Goal: Entertainment & Leisure: Browse casually

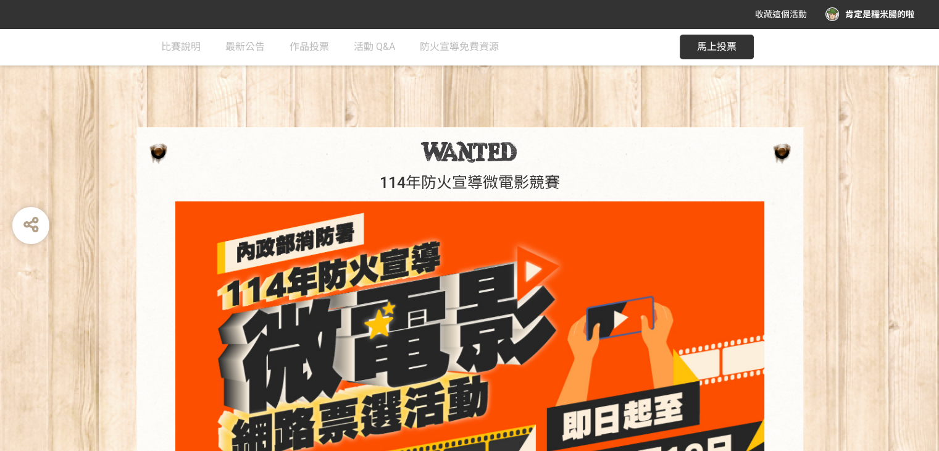
click at [724, 46] on span "馬上投票" at bounding box center [717, 47] width 40 height 12
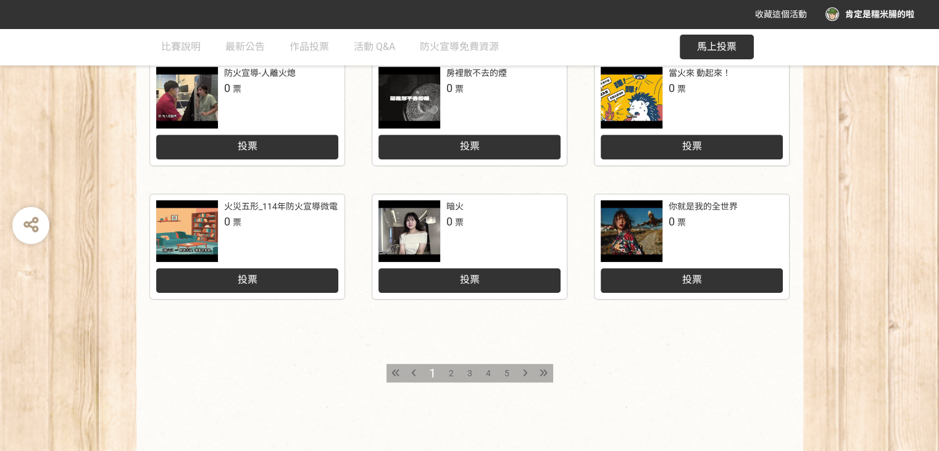
scroll to position [623, 0]
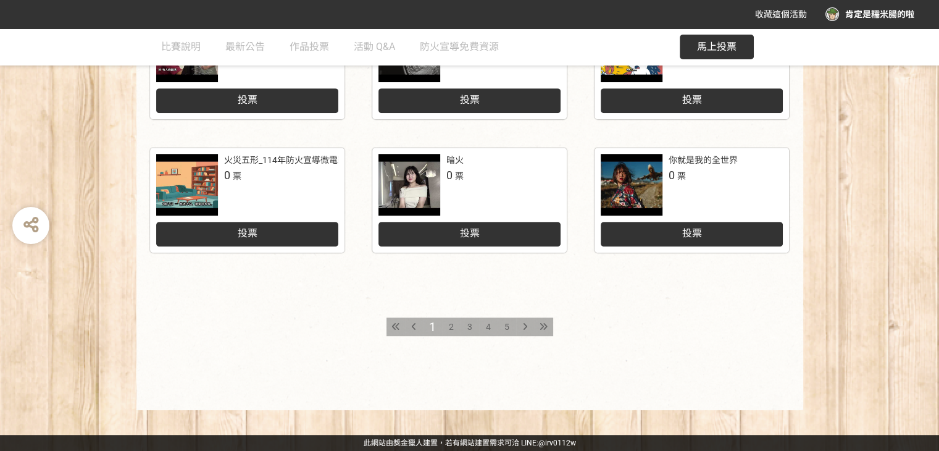
click at [446, 322] on div "2" at bounding box center [451, 326] width 19 height 19
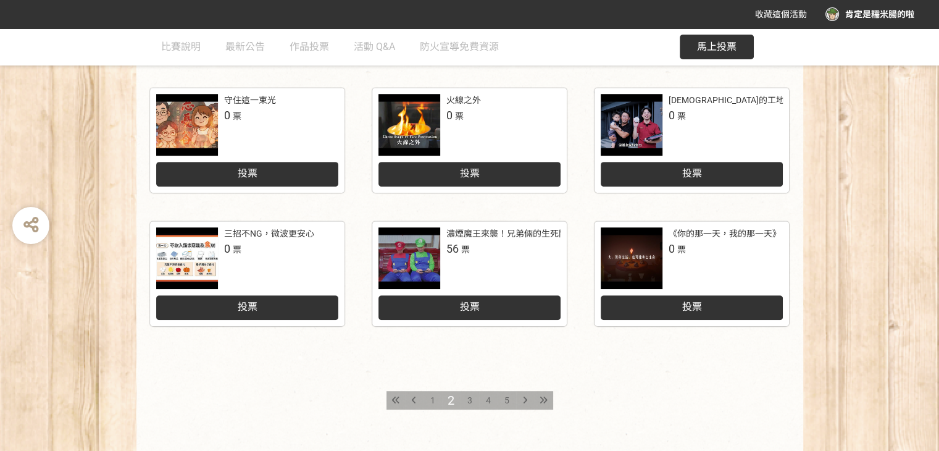
scroll to position [556, 0]
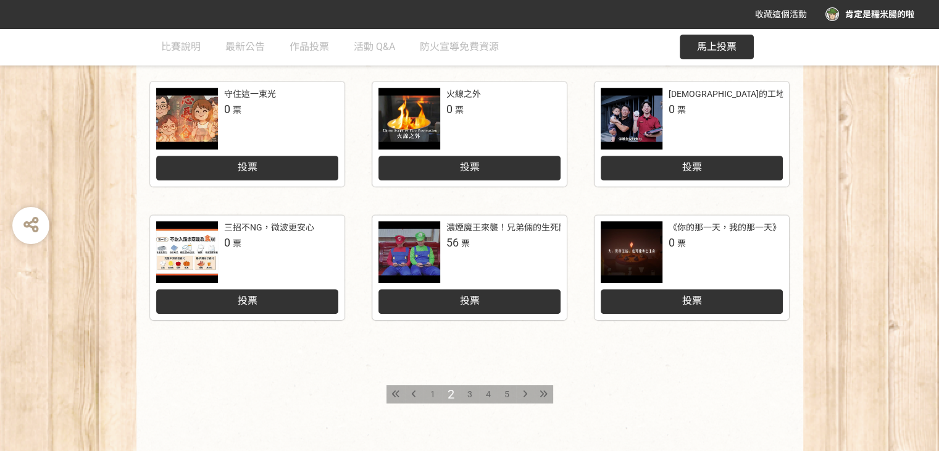
click at [469, 391] on span "3" at bounding box center [469, 394] width 5 height 10
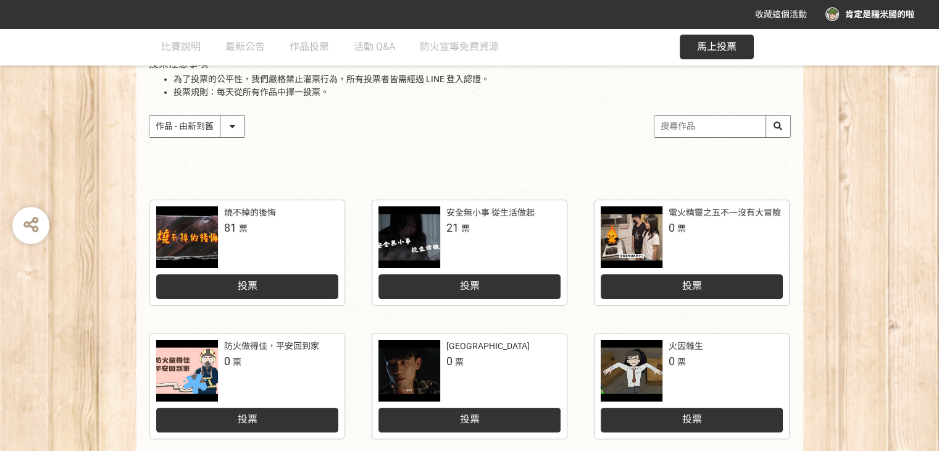
scroll to position [185, 0]
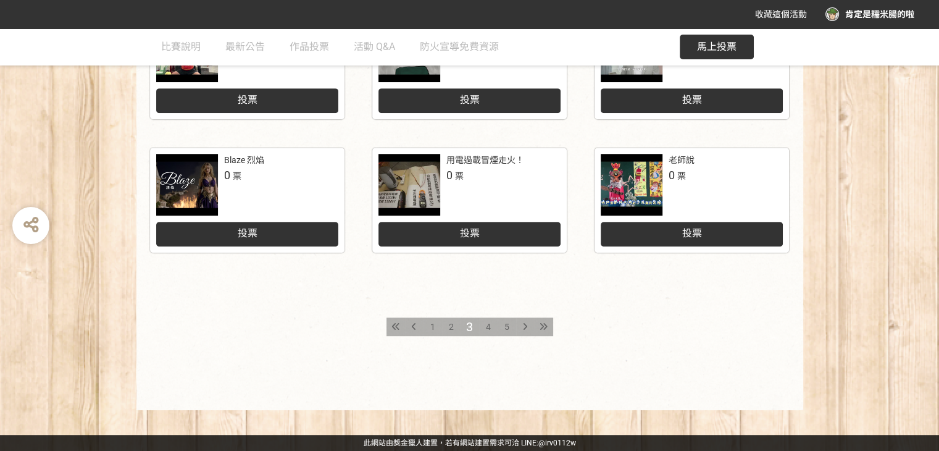
click at [484, 318] on div "4" at bounding box center [488, 326] width 19 height 19
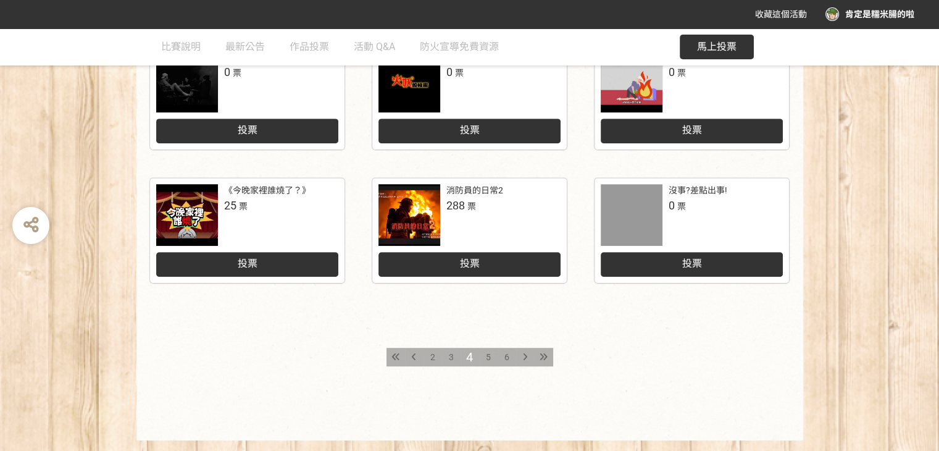
scroll to position [623, 0]
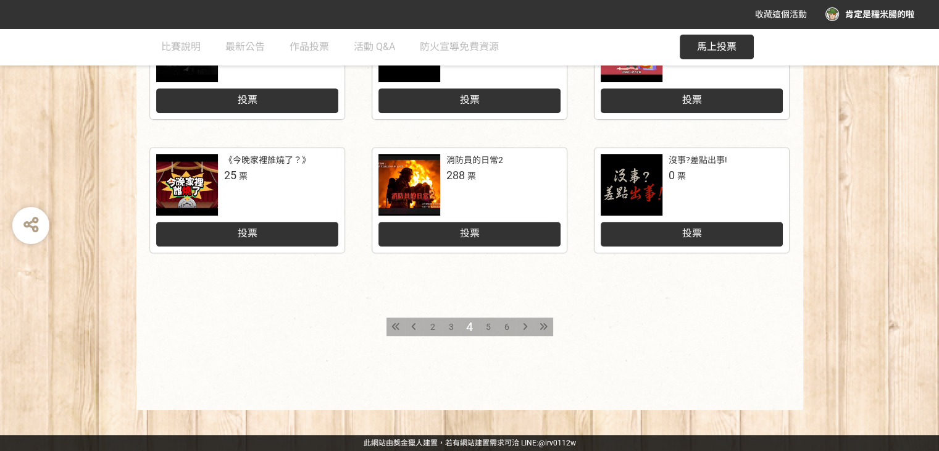
click at [481, 327] on div "5" at bounding box center [488, 326] width 19 height 19
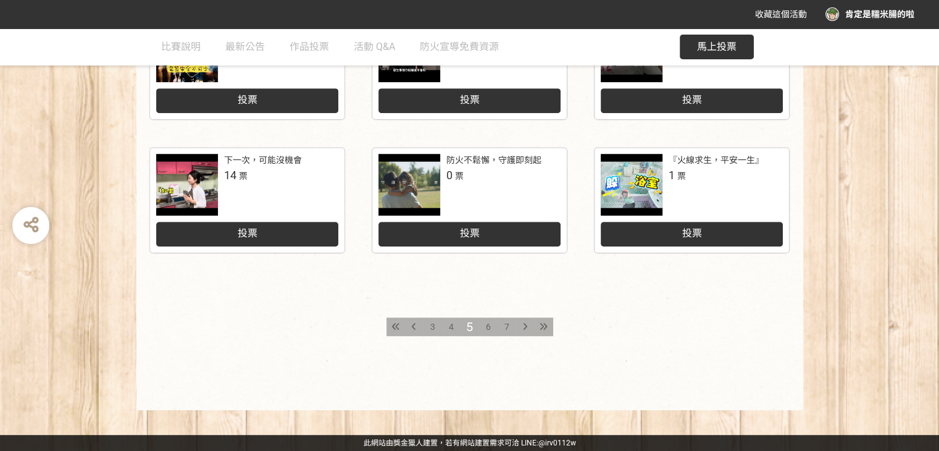
click at [489, 329] on span "6" at bounding box center [488, 327] width 5 height 10
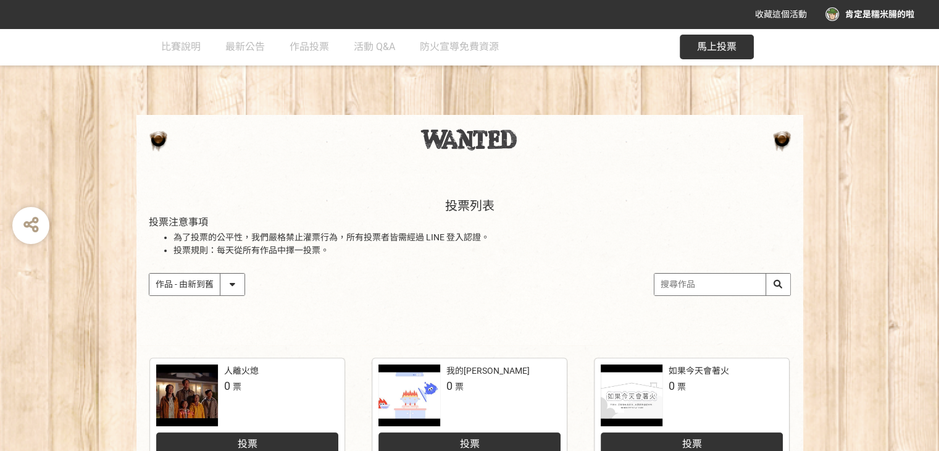
scroll to position [6, 0]
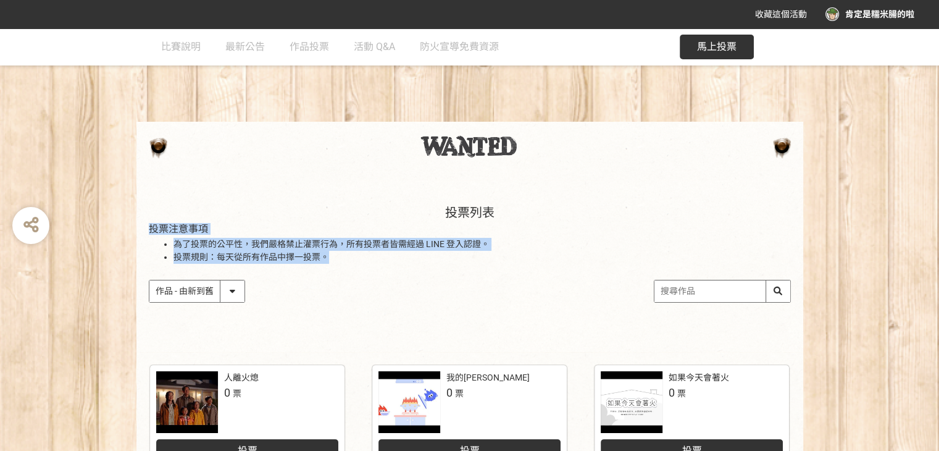
drag, startPoint x: 354, startPoint y: 249, endPoint x: 119, endPoint y: 225, distance: 235.8
click at [119, 225] on div "投票列表 投票注意事項 為了投票的公平性，我們嚴格禁止灌票行為，所有投票者皆需經過 LINE 登入認證。 投票規則：每天從所有作品中擇一投票。 作品 - 由新…" at bounding box center [469, 266] width 939 height 172
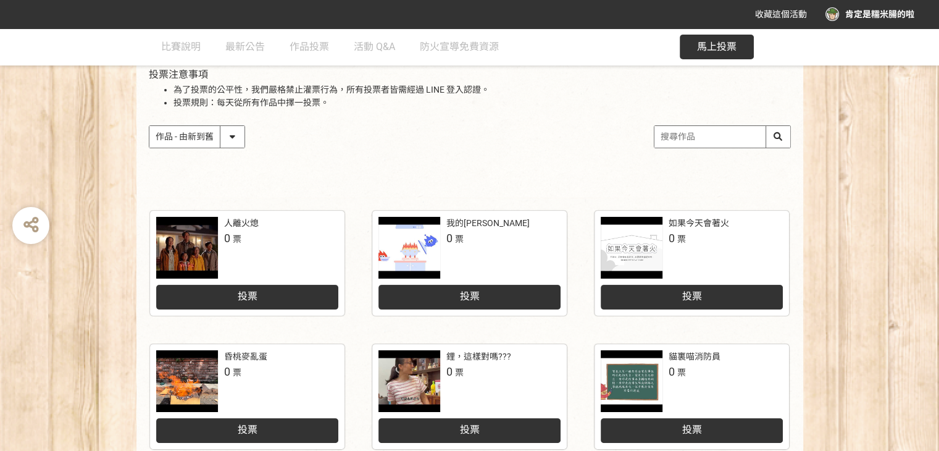
scroll to position [129, 0]
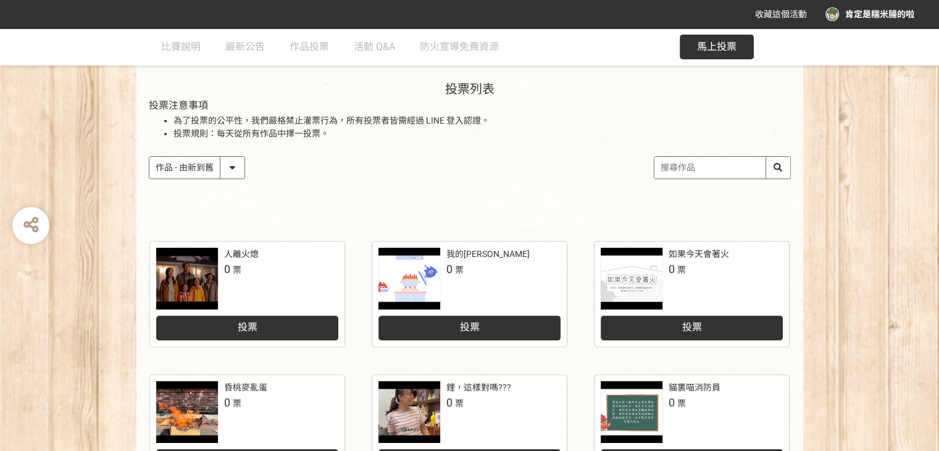
click at [233, 171] on select "作品 - 由新到舊 作品 - 由舊到新 票數 - 由多到少 票數 - 由少到多" at bounding box center [196, 168] width 95 height 22
select select "vote"
click at [149, 157] on select "作品 - 由新到舊 作品 - 由舊到新 票數 - 由多到少 票數 - 由少到多" at bounding box center [196, 168] width 95 height 22
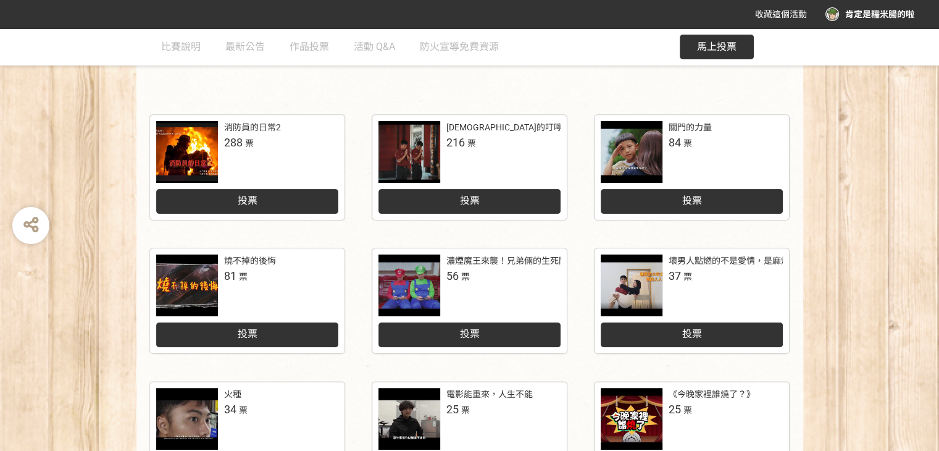
scroll to position [253, 0]
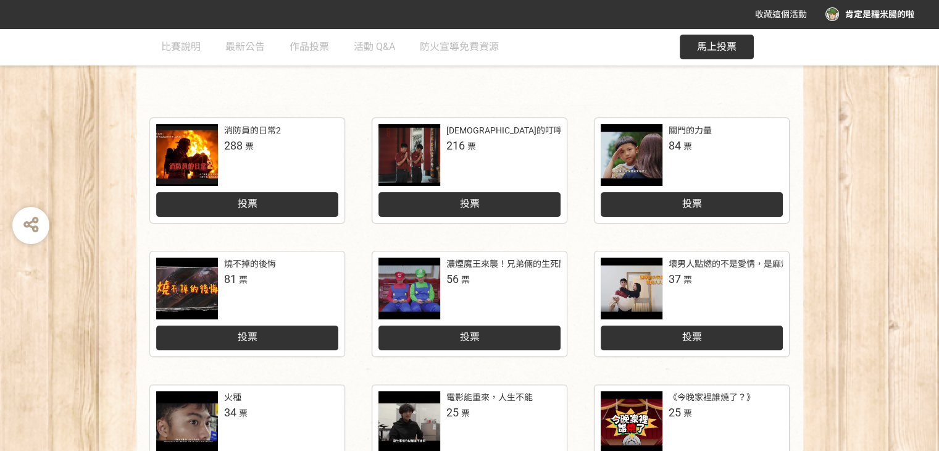
click at [423, 148] on div at bounding box center [410, 155] width 62 height 62
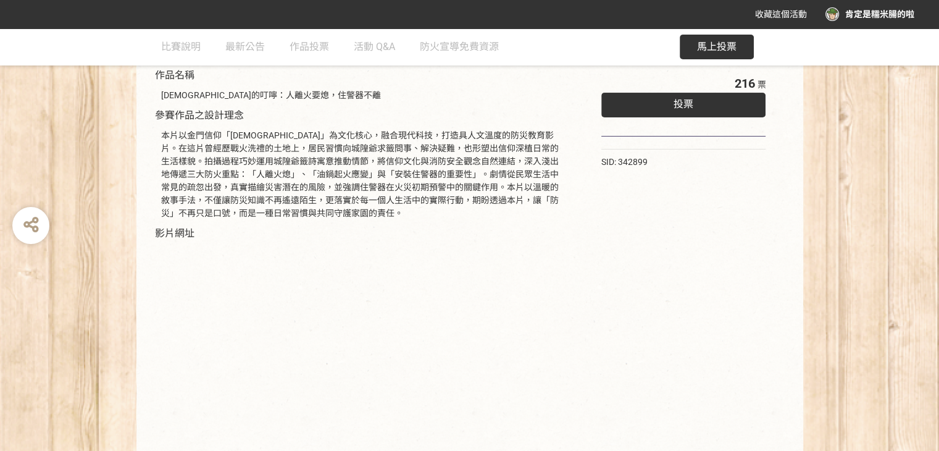
scroll to position [237, 0]
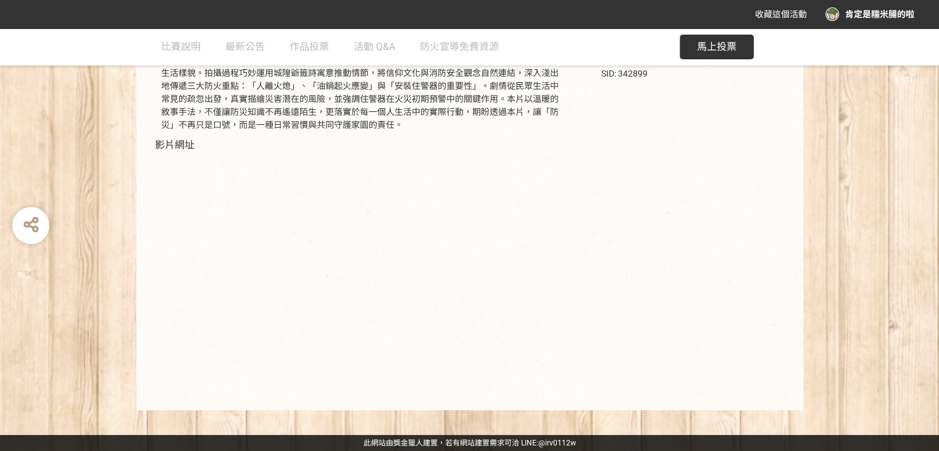
select select "vote"
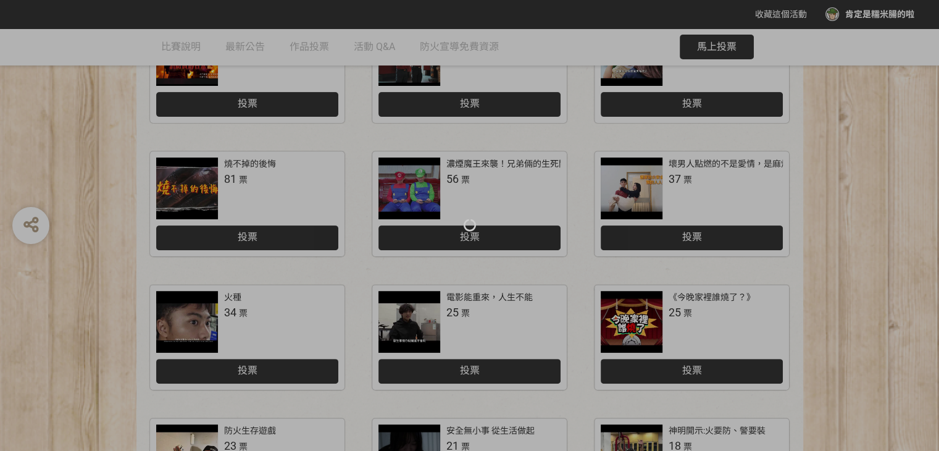
scroll to position [253, 0]
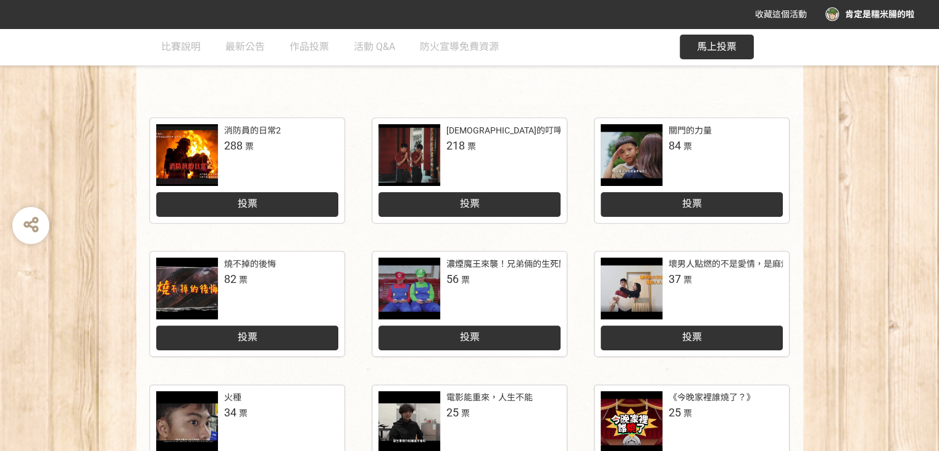
click at [613, 154] on div at bounding box center [632, 155] width 62 height 62
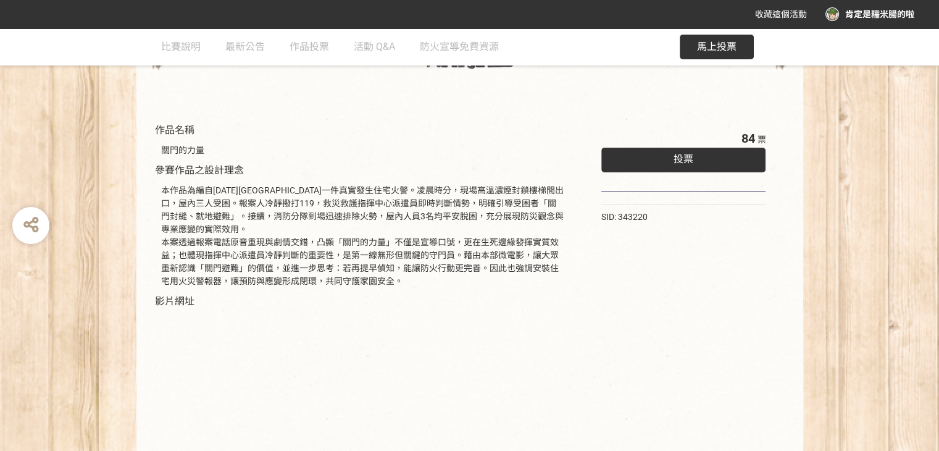
select select "vote"
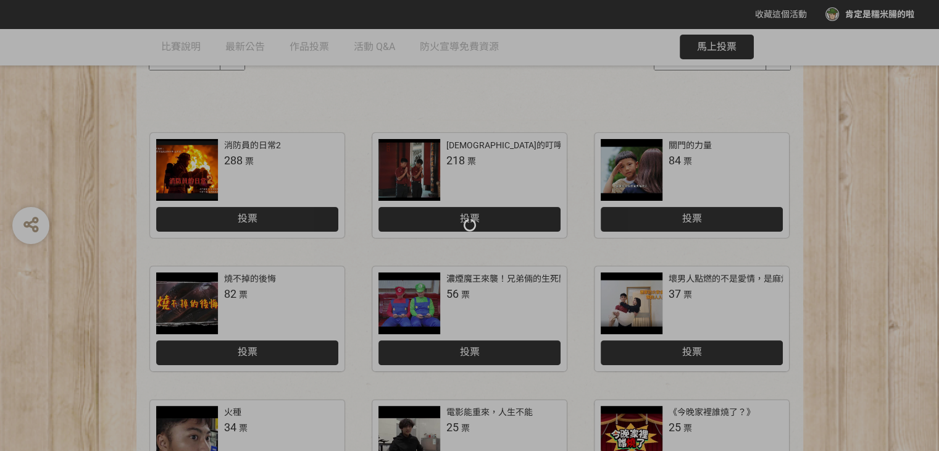
scroll to position [253, 0]
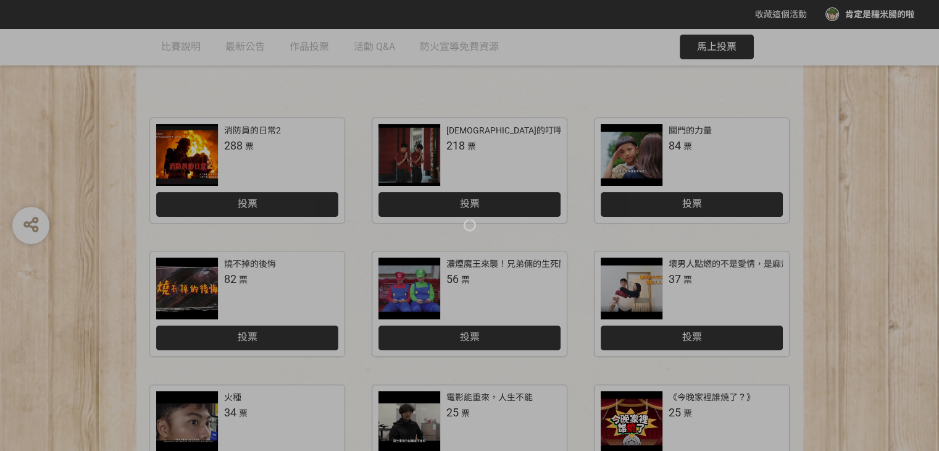
click at [194, 292] on div at bounding box center [469, 225] width 939 height 451
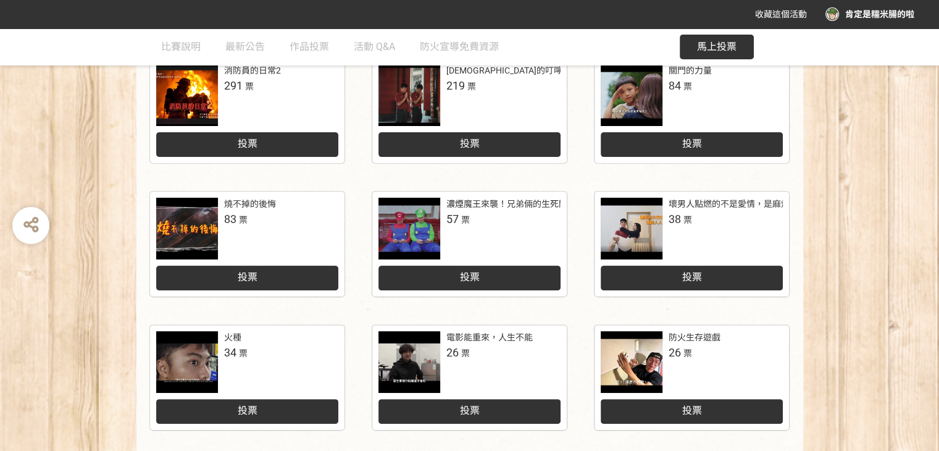
scroll to position [314, 0]
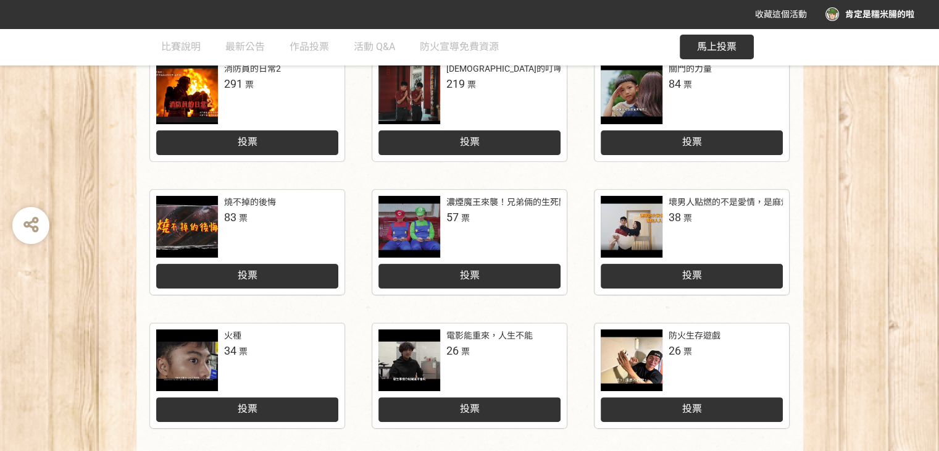
click at [175, 356] on div at bounding box center [187, 360] width 62 height 62
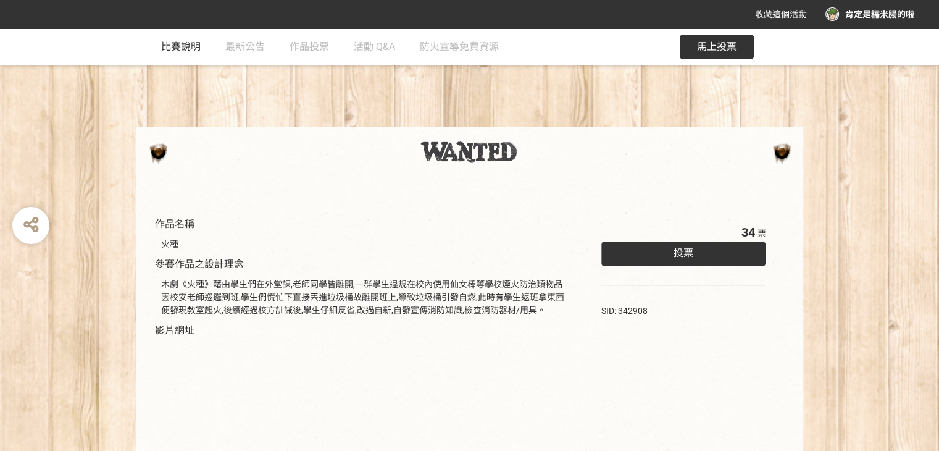
click at [175, 54] on link "比賽說明" at bounding box center [181, 46] width 40 height 37
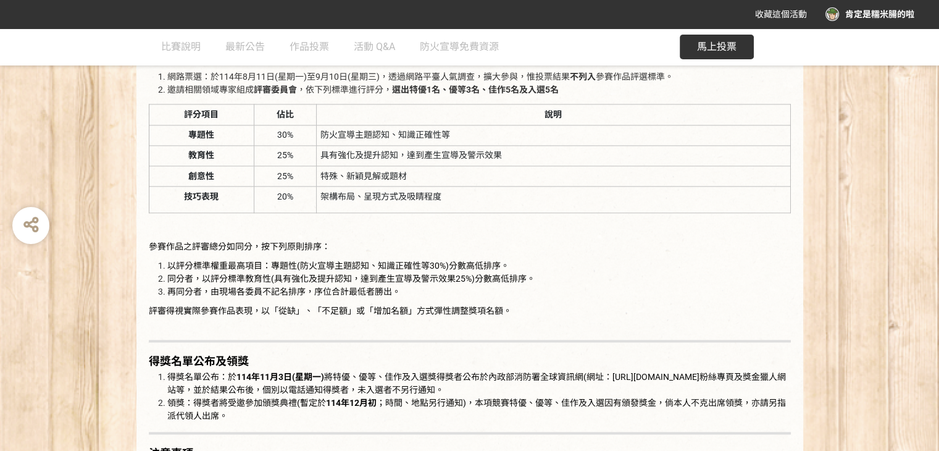
scroll to position [1667, 0]
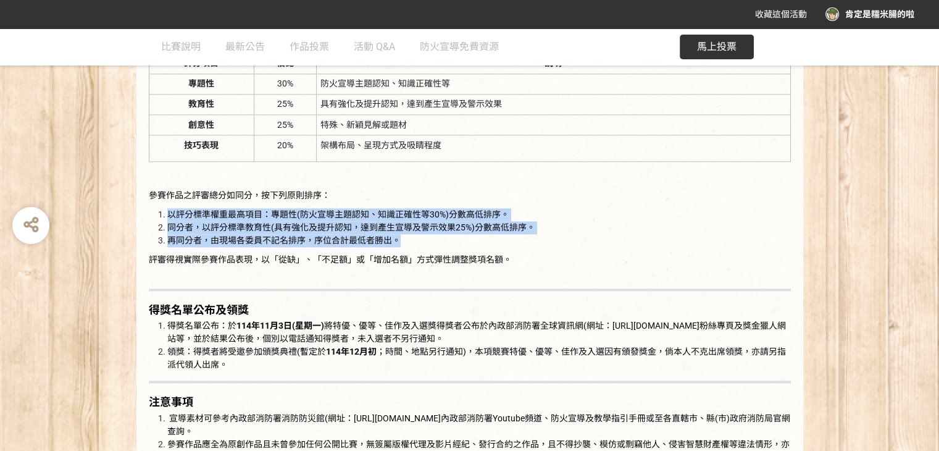
drag, startPoint x: 149, startPoint y: 208, endPoint x: 450, endPoint y: 235, distance: 302.0
click at [450, 235] on ol "以評分標準權重最高項目：專題性(防火宣導主題認知、知識正確性等30%)分數高低排序。 同分者，以評分標準教育性(具有強化及提升認知，達到產生宣導及警示效果25…" at bounding box center [470, 227] width 642 height 39
drag, startPoint x: 450, startPoint y: 235, endPoint x: 329, endPoint y: 240, distance: 121.1
click at [450, 235] on li "再同分者，由現場各委員不記名排序，序位合計最低者勝出。" at bounding box center [479, 240] width 624 height 13
click at [220, 221] on li "同分者，以評分標準教育性(具有強化及提升認知，達到產生宣導及警示效果25%)分數高低排序。" at bounding box center [479, 227] width 624 height 13
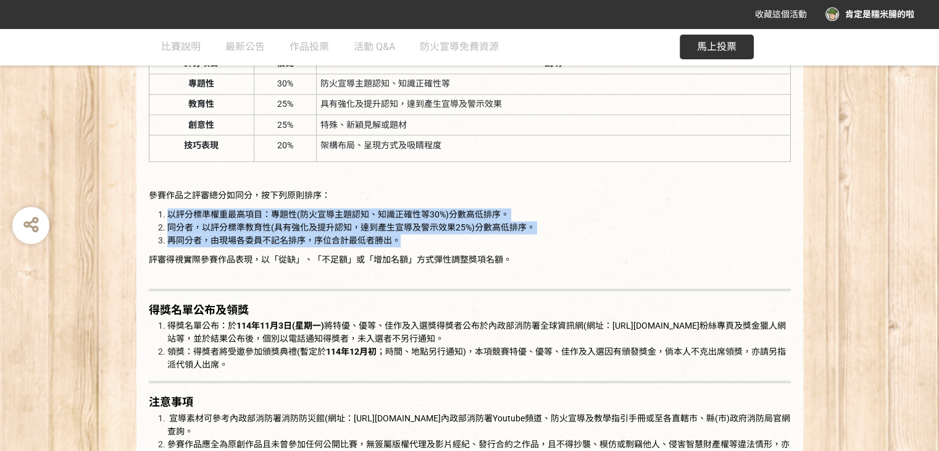
drag, startPoint x: 169, startPoint y: 215, endPoint x: 437, endPoint y: 245, distance: 269.7
click at [437, 245] on ol "以評分標準權重最高項目：專題性(防火宣導主題認知、知識正確性等30%)分數高低排序。 同分者，以評分標準教育性(具有強化及提升認知，達到產生宣導及警示效果25…" at bounding box center [470, 227] width 642 height 39
click at [437, 245] on li "再同分者，由現場各委員不記名排序，序位合計最低者勝出。" at bounding box center [479, 240] width 624 height 13
drag, startPoint x: 424, startPoint y: 243, endPoint x: 145, endPoint y: 212, distance: 281.4
click at [145, 212] on div "比賽說明 活動目的 火，讓生活更加便利，但當我們沒有正確使用或疏於管理時，星星之火可燎原，為灌輸民眾火災預防正確觀念與安全意識，藉由徵選活動擴大民眾參與及選出…" at bounding box center [469, 73] width 667 height 2072
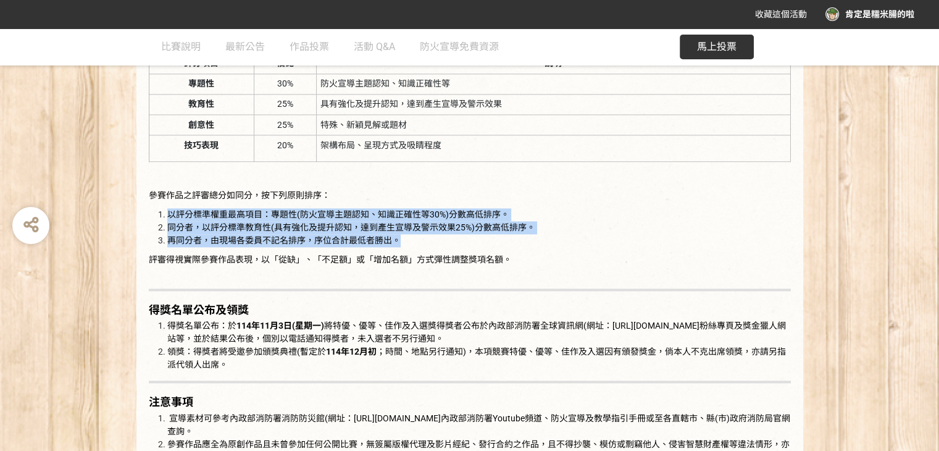
click at [145, 212] on div "比賽說明 活動目的 火，讓生活更加便利，但當我們沒有正確使用或疏於管理時，星星之火可燎原，為灌輸民眾火災預防正確觀念與安全意識，藉由徵選活動擴大民眾參與及選出…" at bounding box center [469, 73] width 667 height 2072
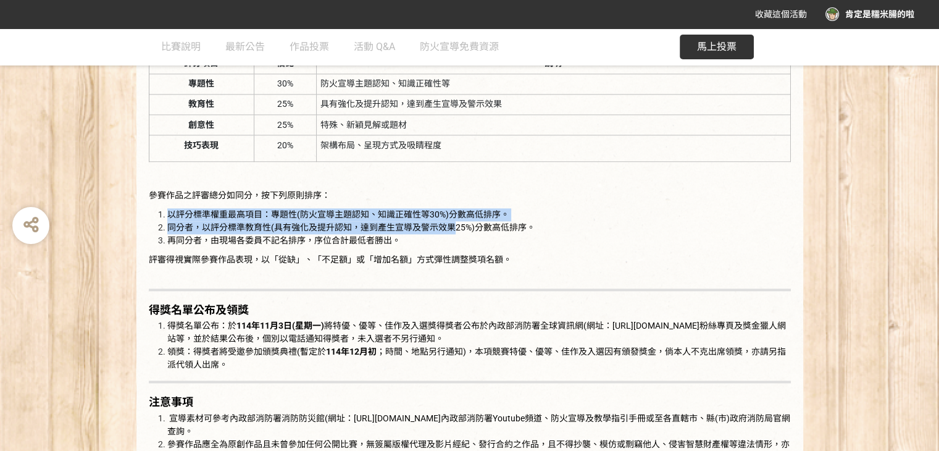
drag, startPoint x: 145, startPoint y: 212, endPoint x: 450, endPoint y: 224, distance: 305.3
click at [450, 224] on div "比賽說明 活動目的 火，讓生活更加便利，但當我們沒有正確使用或疏於管理時，星星之火可燎原，為灌輸民眾火災預防正確觀念與安全意識，藉由徵選活動擴大民眾參與及選出…" at bounding box center [469, 73] width 667 height 2072
click at [450, 224] on span "同分者，以評分標準教育性(具有強化及提升認知，達到產生宣導及警示效果25%)分數高低排序。" at bounding box center [351, 227] width 368 height 10
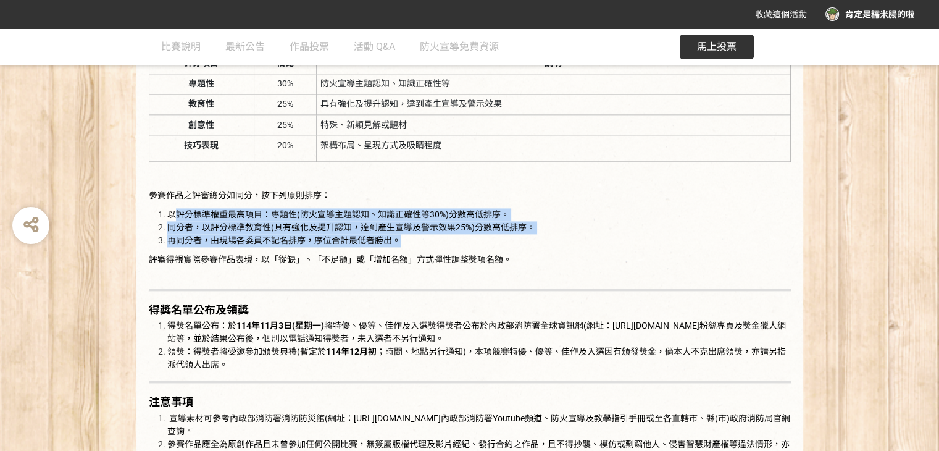
drag, startPoint x: 453, startPoint y: 238, endPoint x: 169, endPoint y: 212, distance: 284.6
click at [172, 212] on ol "以評分標準權重最高項目：專題性(防火宣導主題認知、知識正確性等30%)分數高低排序。 同分者，以評分標準教育性(具有強化及提升認知，達到產生宣導及警示效果25…" at bounding box center [470, 227] width 642 height 39
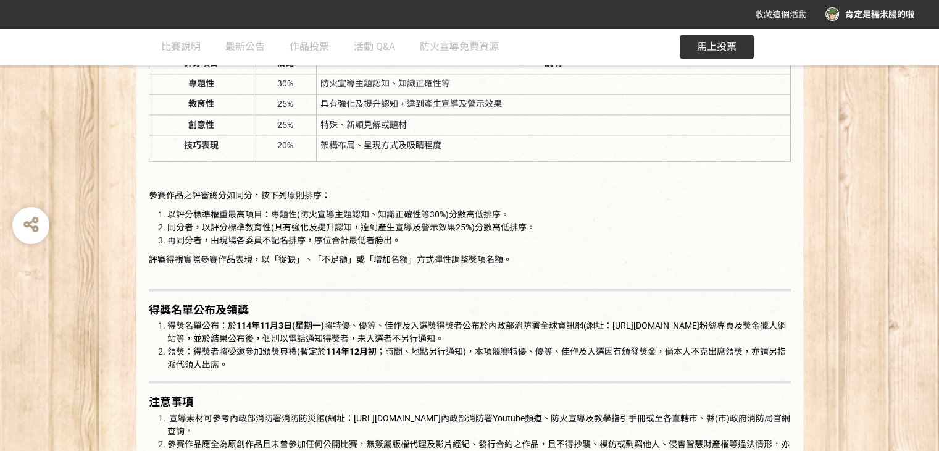
click at [167, 212] on li "以評分標準權重最高項目：專題性(防火宣導主題認知、知識正確性等30%)分數高低排序。" at bounding box center [479, 214] width 624 height 13
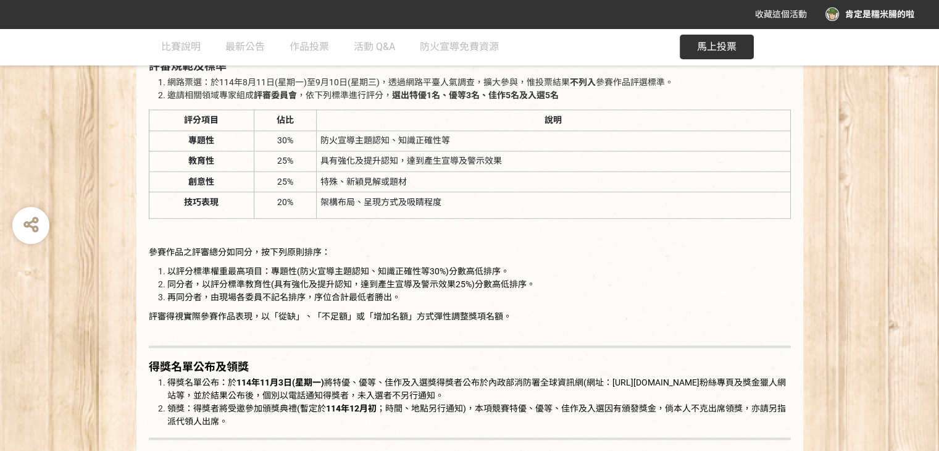
scroll to position [1606, 0]
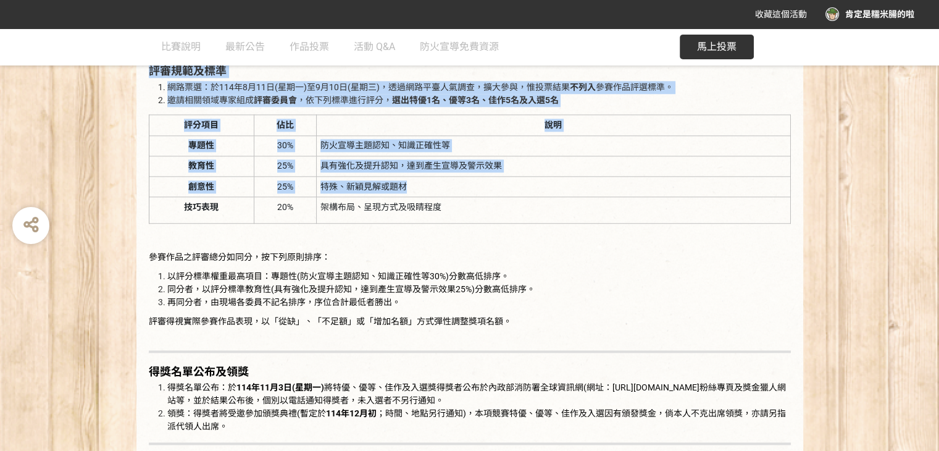
drag, startPoint x: 151, startPoint y: 77, endPoint x: 487, endPoint y: 192, distance: 355.8
click at [487, 192] on div "活動目的 火，讓生活更加便利，但當我們沒有正確使用或疏於管理時，星星之火可燎原，為灌輸民眾火災預防正確觀念與安全意識，藉由徵選活動擴大民眾參與及選出具吸引力及…" at bounding box center [470, 71] width 642 height 1848
click at [487, 192] on td "特殊、新穎見解或題材" at bounding box center [554, 186] width 474 height 20
drag, startPoint x: 472, startPoint y: 198, endPoint x: 148, endPoint y: 85, distance: 343.3
click at [149, 85] on div "活動目的 火，讓生活更加便利，但當我們沒有正確使用或疏於管理時，星星之火可燎原，為灌輸民眾火災預防正確觀念與安全意識，藉由徵選活動擴大民眾參與及選出具吸引力及…" at bounding box center [470, 71] width 642 height 1848
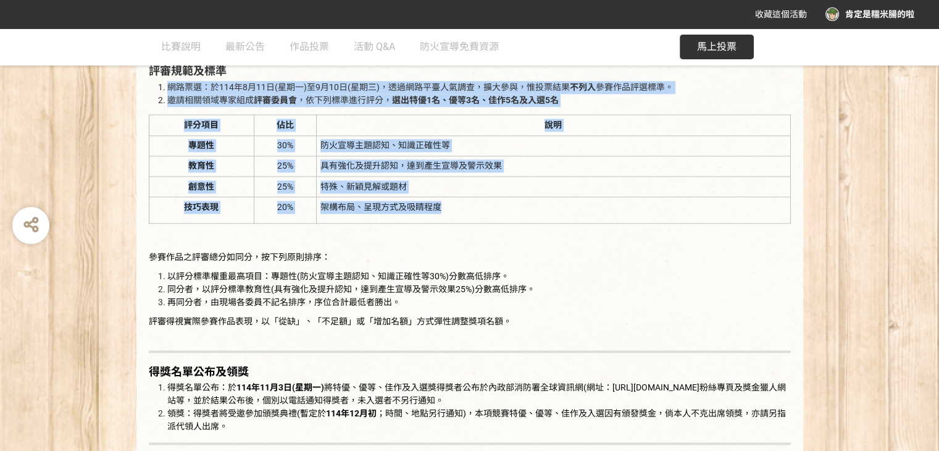
click at [149, 85] on ol "網路票選：於[DATE](星期一)至[DATE](星期三)，透過網路平臺人氣調查，擴大參與，惟投票結果 不列入 參賽作品評選標準。 邀請相關領域專家組成 評審…" at bounding box center [470, 94] width 642 height 26
drag, startPoint x: 151, startPoint y: 86, endPoint x: 548, endPoint y: 208, distance: 415.5
click at [548, 208] on div "活動目的 火，讓生活更加便利，但當我們沒有正確使用或疏於管理時，星星之火可燎原，為灌輸民眾火災預防正確觀念與安全意識，藉由徵選活動擴大民眾參與及選出具吸引力及…" at bounding box center [470, 71] width 642 height 1848
click at [547, 203] on td "架構布局、呈現方式及吸睛程度" at bounding box center [554, 210] width 474 height 27
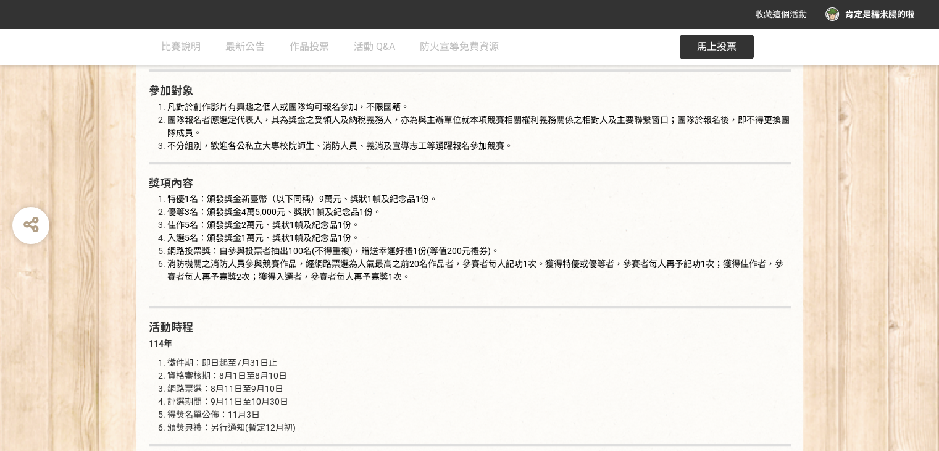
scroll to position [803, 0]
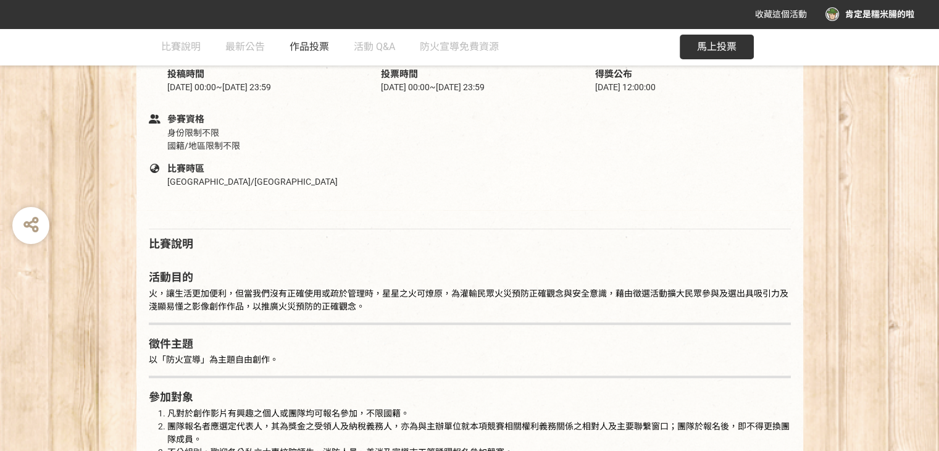
click at [299, 45] on span "作品投票" at bounding box center [310, 47] width 40 height 12
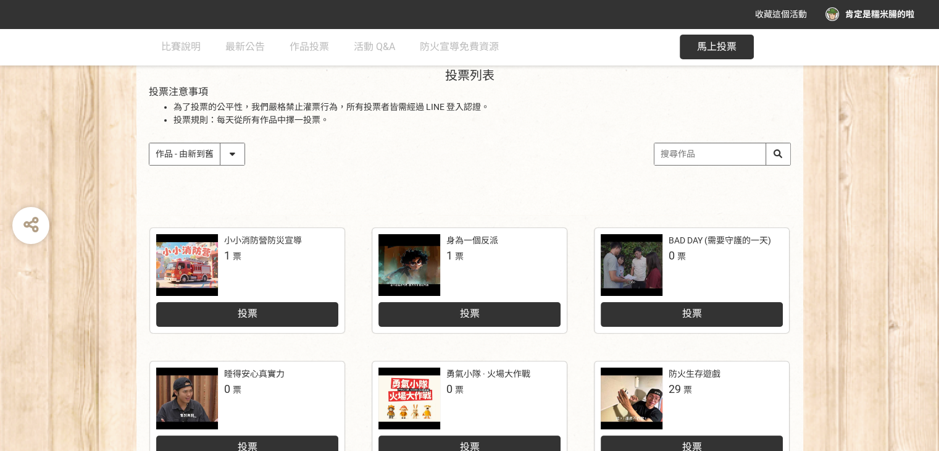
scroll to position [129, 0]
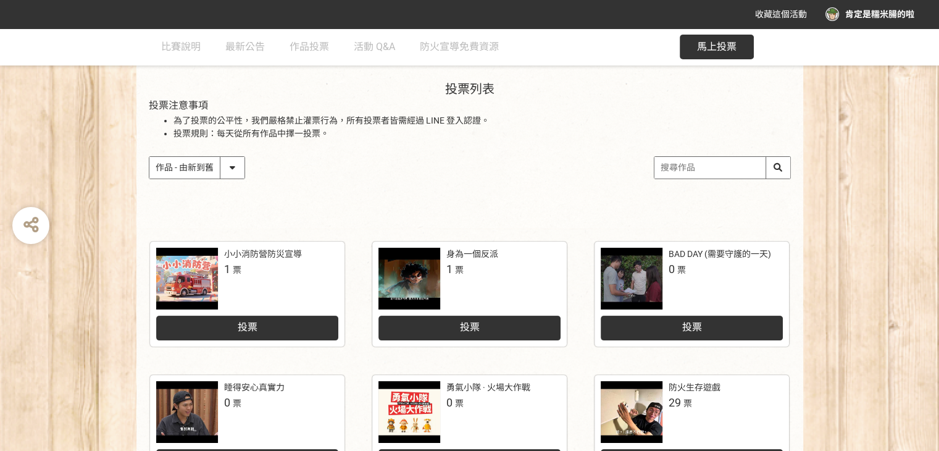
click at [188, 167] on select "作品 - 由新到舊 作品 - 由舊到新 票數 - 由多到少 票數 - 由少到多" at bounding box center [196, 168] width 95 height 22
select select "vote"
click at [149, 157] on select "作品 - 由新到舊 作品 - 由舊到新 票數 - 由多到少 票數 - 由少到多" at bounding box center [196, 168] width 95 height 22
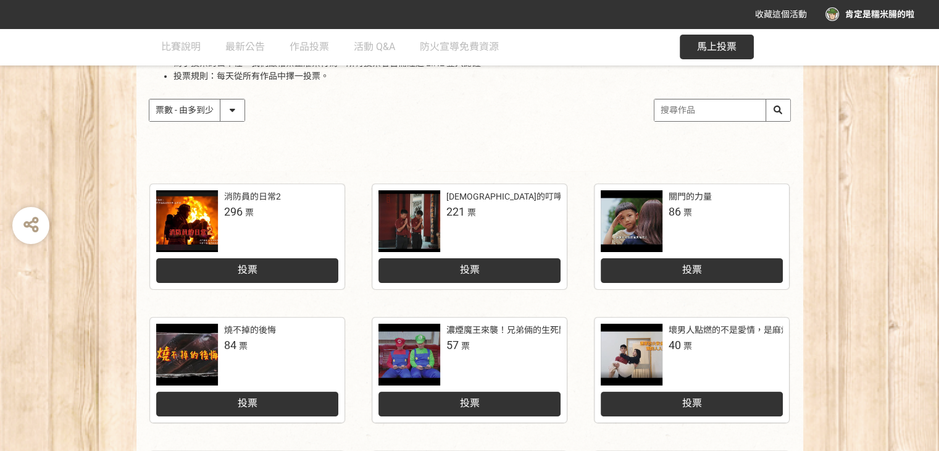
scroll to position [247, 0]
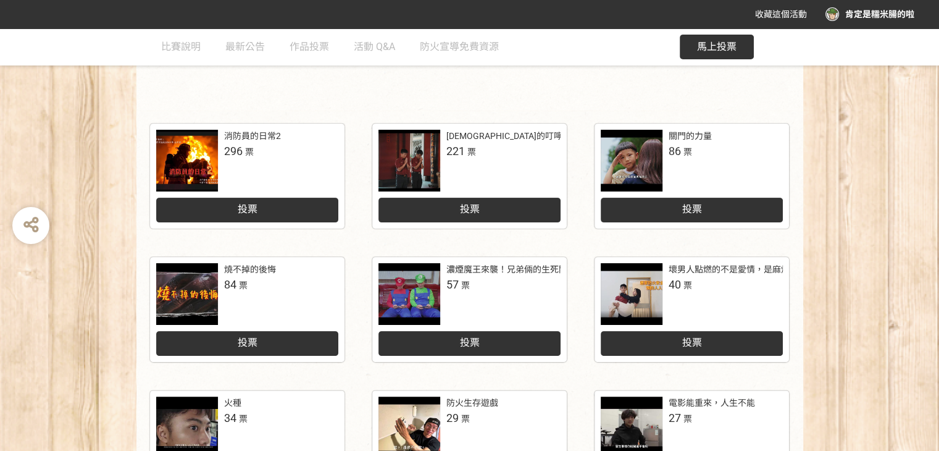
click at [427, 172] on div at bounding box center [410, 161] width 62 height 62
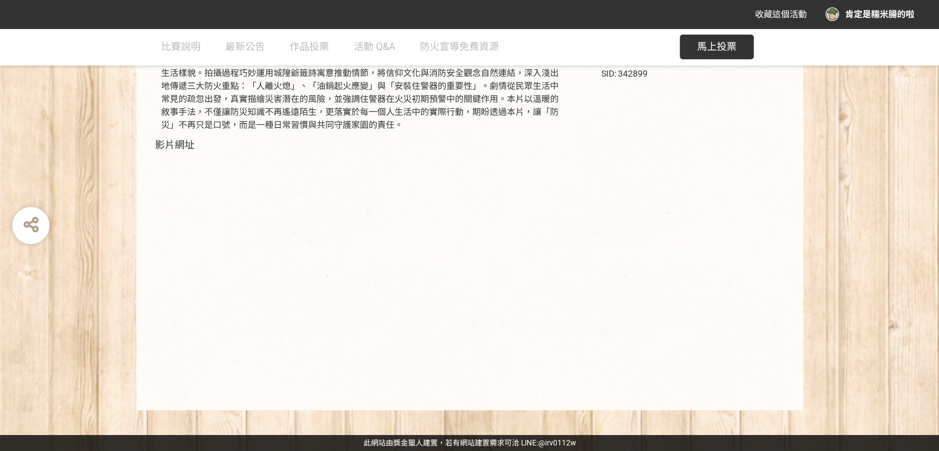
scroll to position [154, 0]
select select "vote"
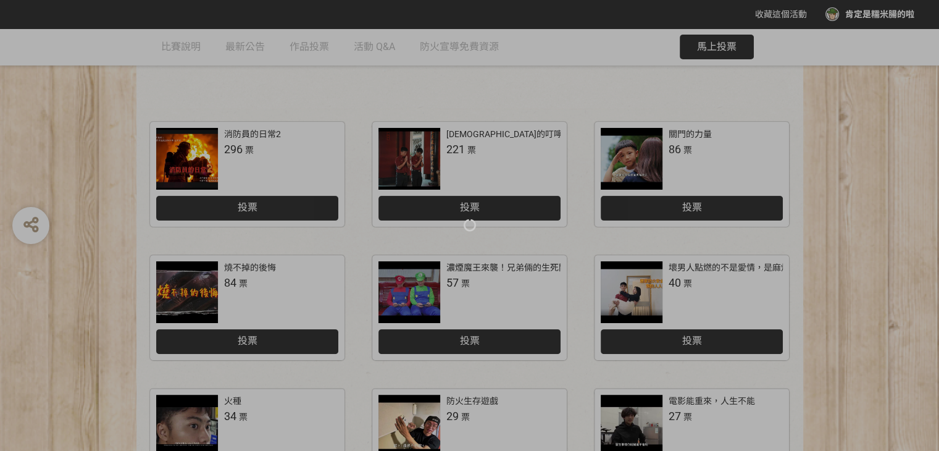
scroll to position [247, 0]
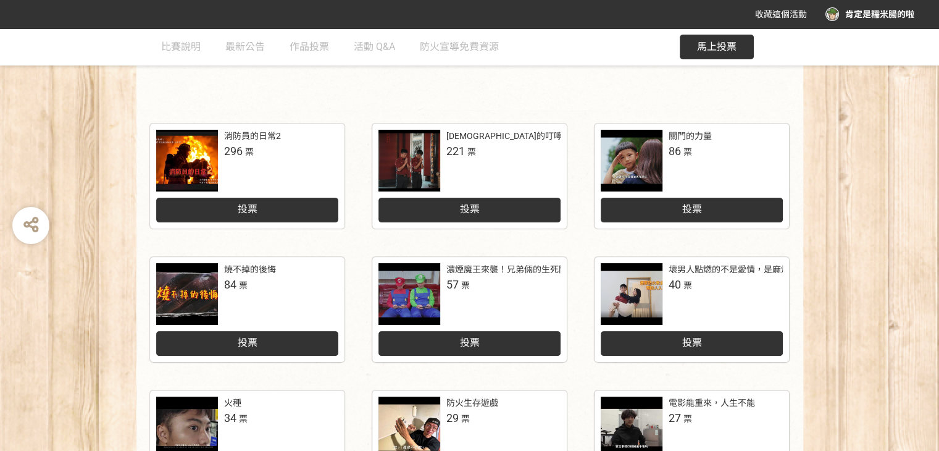
click at [664, 160] on div at bounding box center [635, 161] width 68 height 62
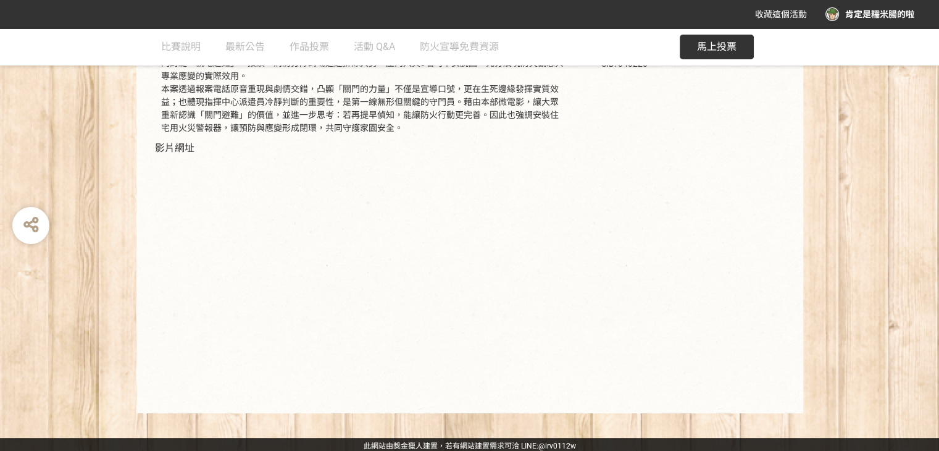
scroll to position [167, 0]
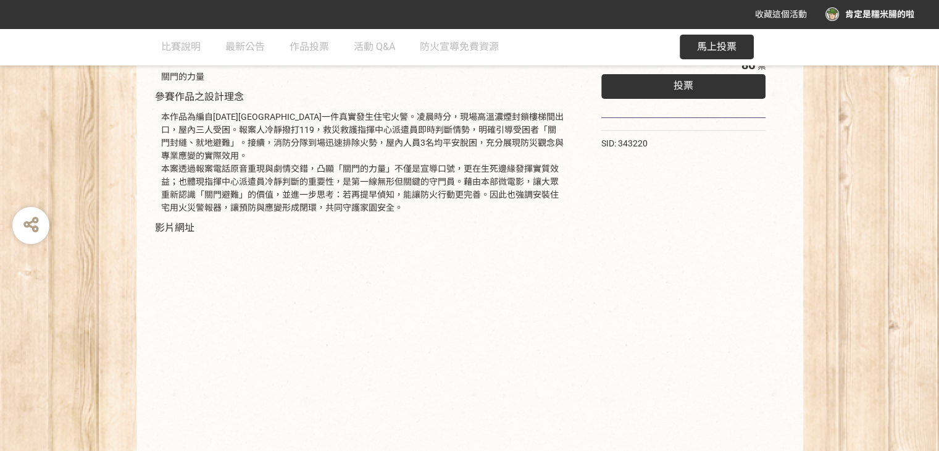
select select "vote"
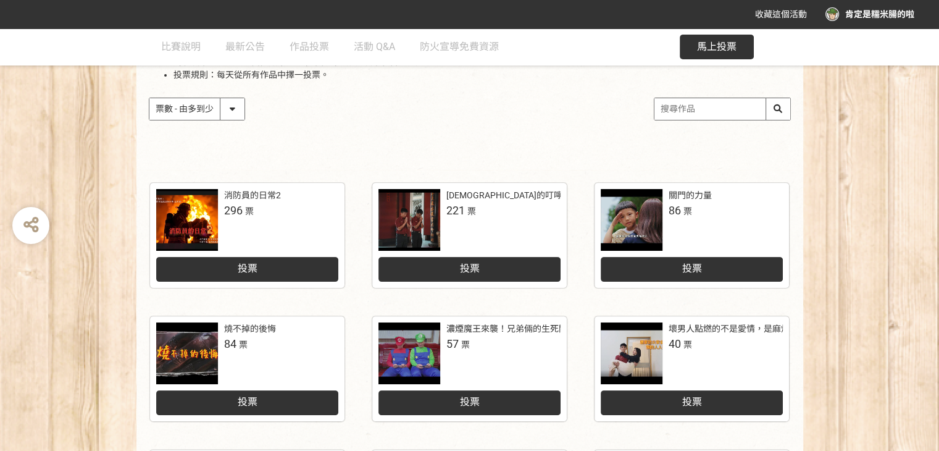
scroll to position [185, 0]
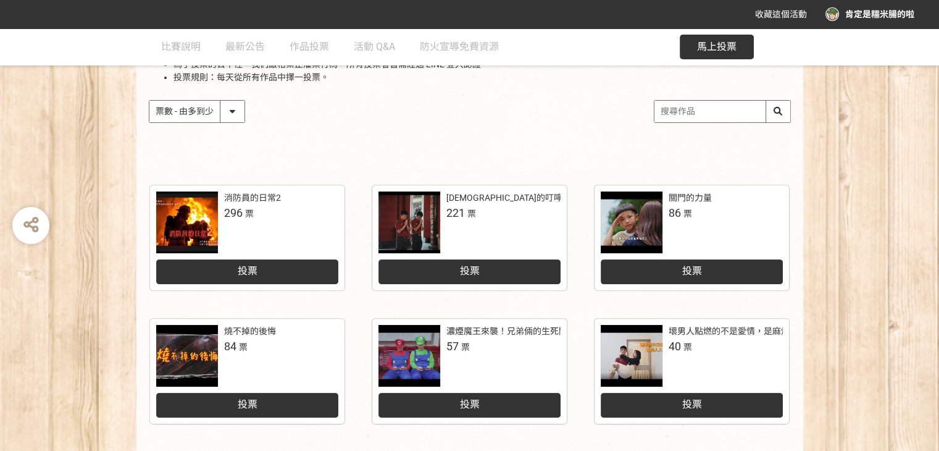
click at [196, 290] on div "消防員的日常2 296 票 投票" at bounding box center [247, 242] width 213 height 115
click at [189, 337] on div at bounding box center [187, 356] width 62 height 62
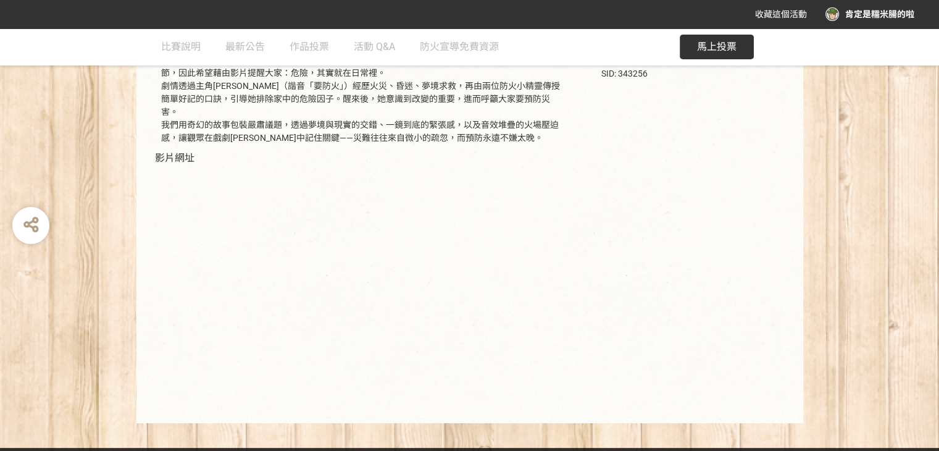
scroll to position [154, 0]
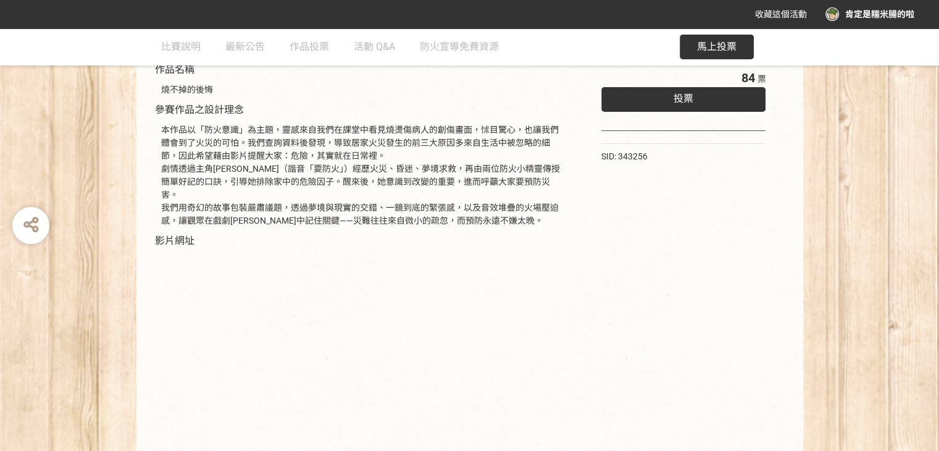
select select "vote"
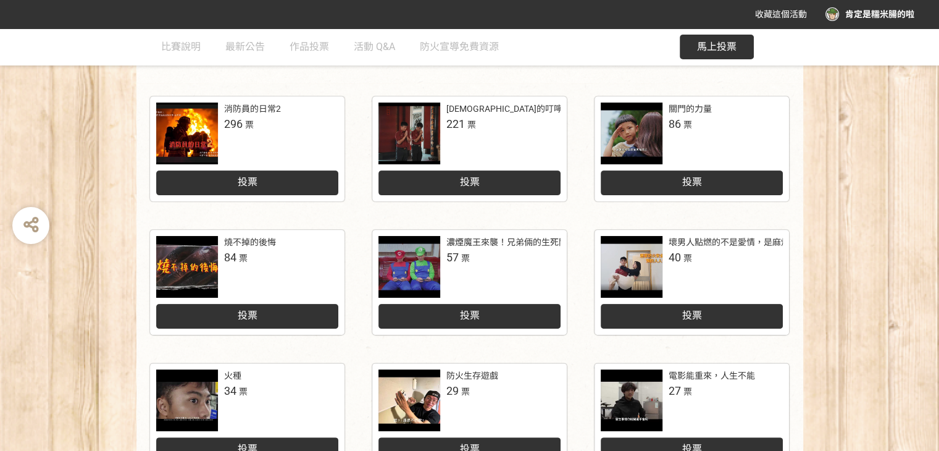
scroll to position [247, 0]
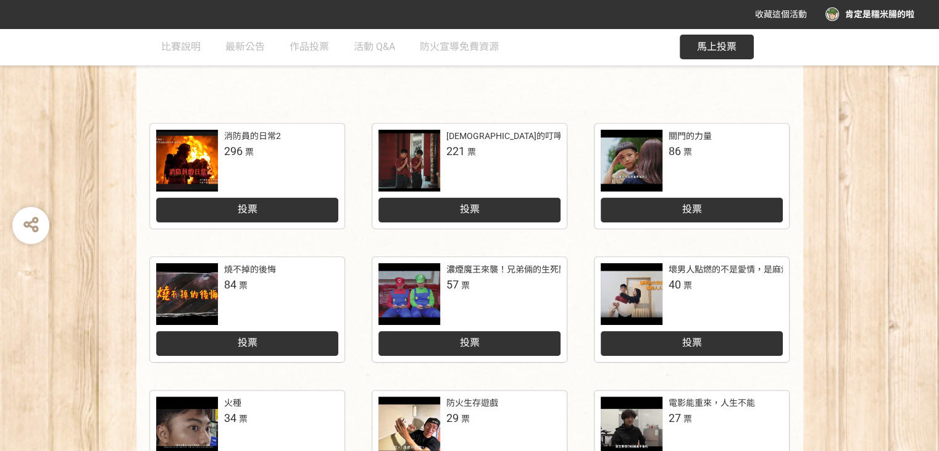
click at [210, 172] on div at bounding box center [187, 161] width 62 height 62
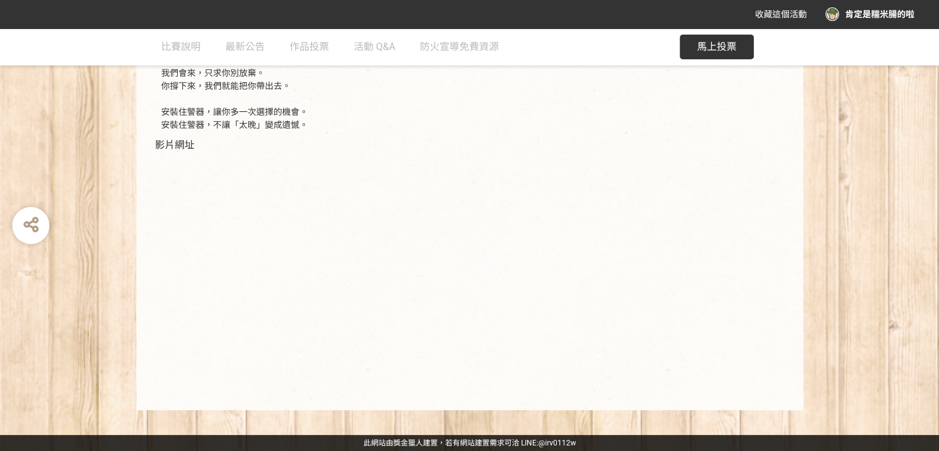
scroll to position [297, 0]
select select "vote"
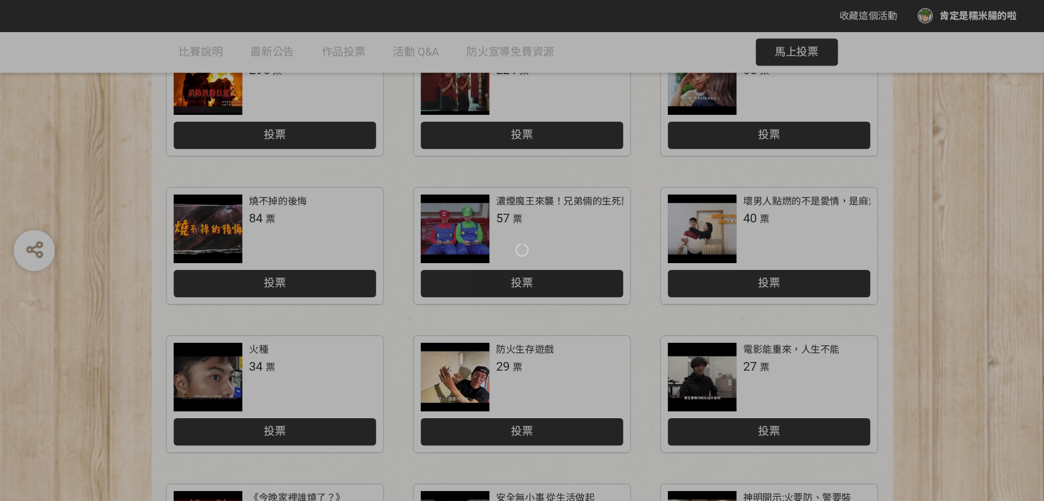
scroll to position [247, 0]
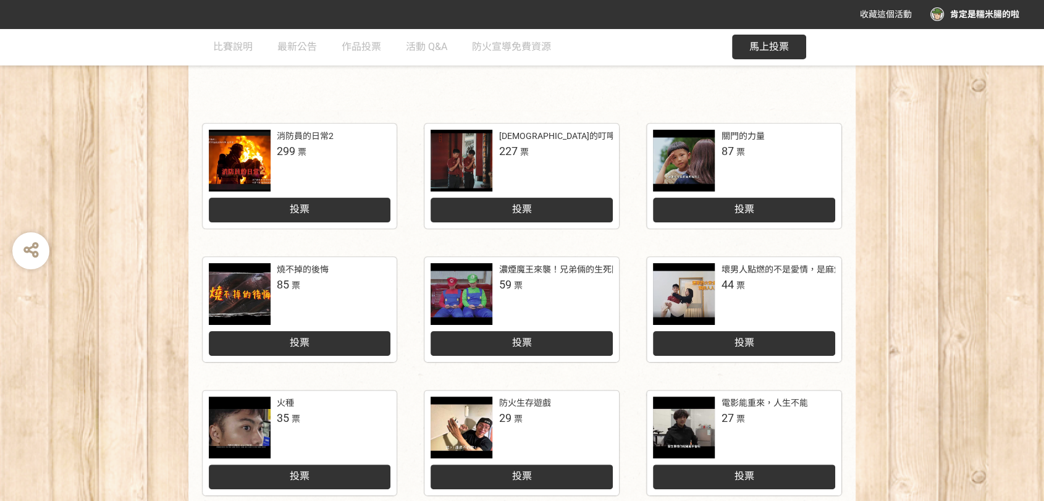
click at [277, 417] on span "35" at bounding box center [283, 417] width 12 height 13
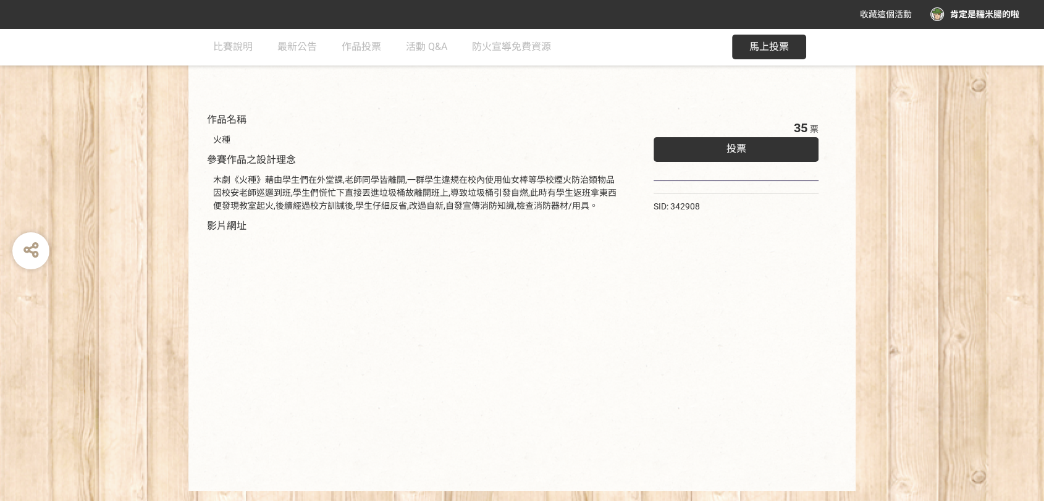
scroll to position [135, 0]
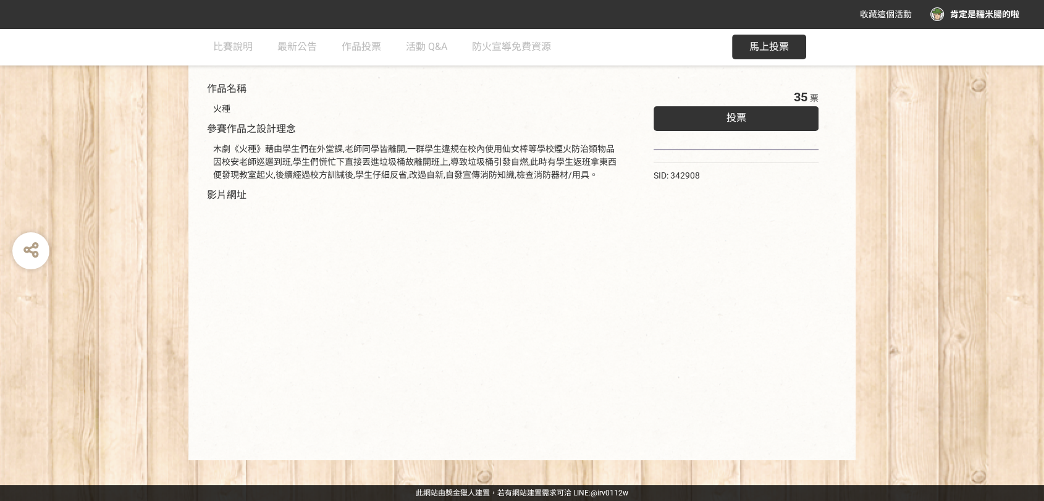
select select "vote"
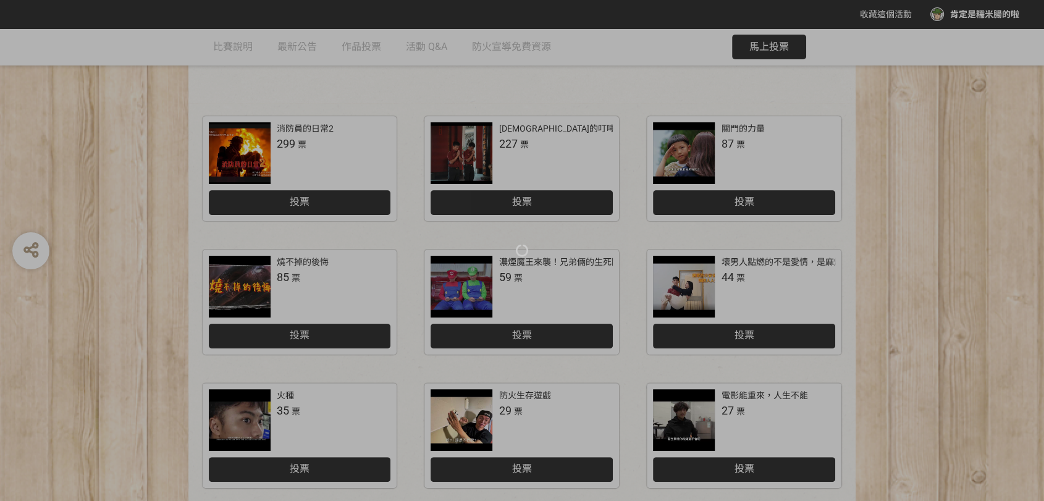
scroll to position [247, 0]
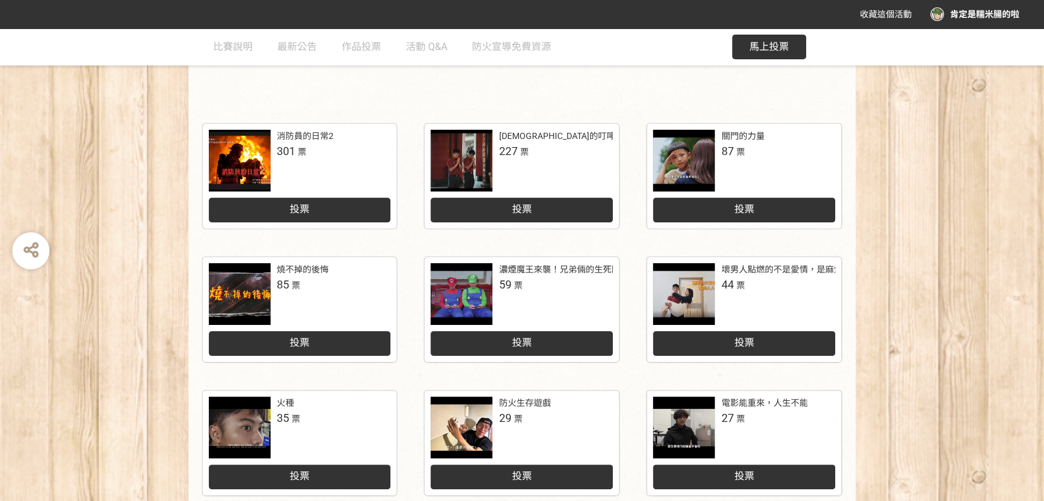
click at [247, 161] on div at bounding box center [240, 161] width 62 height 62
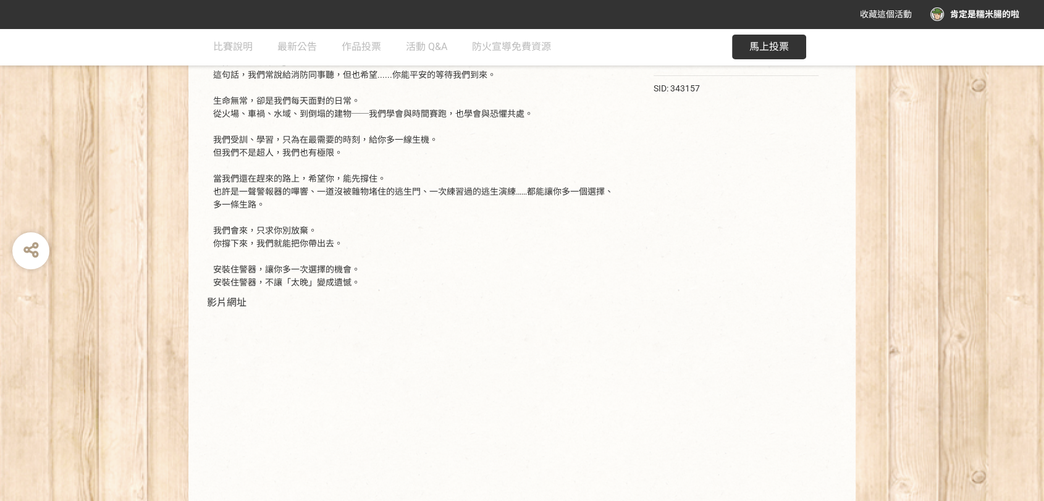
scroll to position [330, 0]
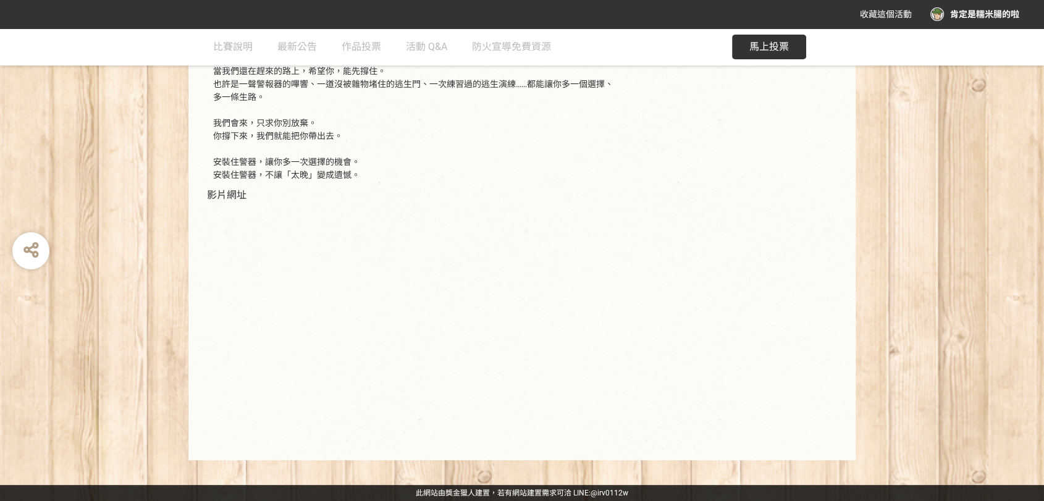
select select "vote"
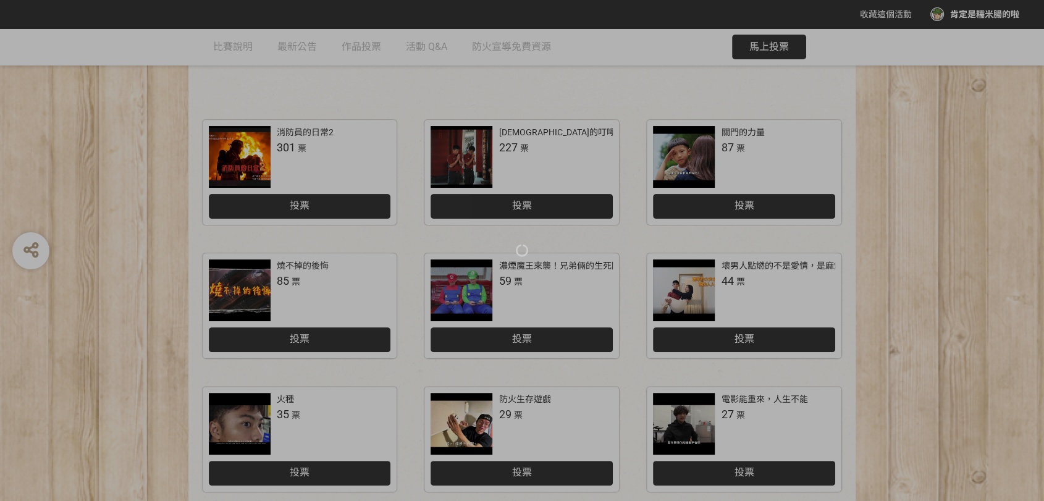
scroll to position [247, 0]
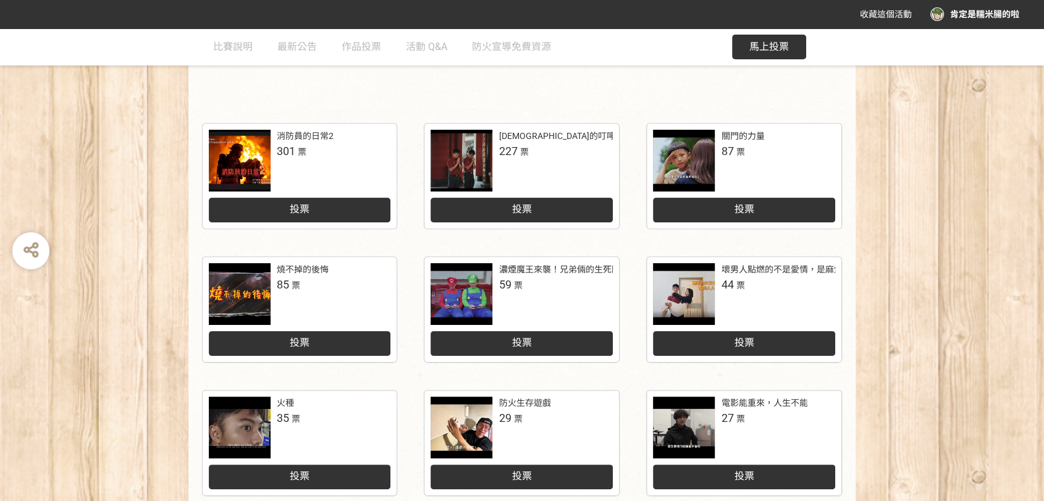
click at [277, 395] on link "火種 35 票 投票" at bounding box center [300, 442] width 195 height 105
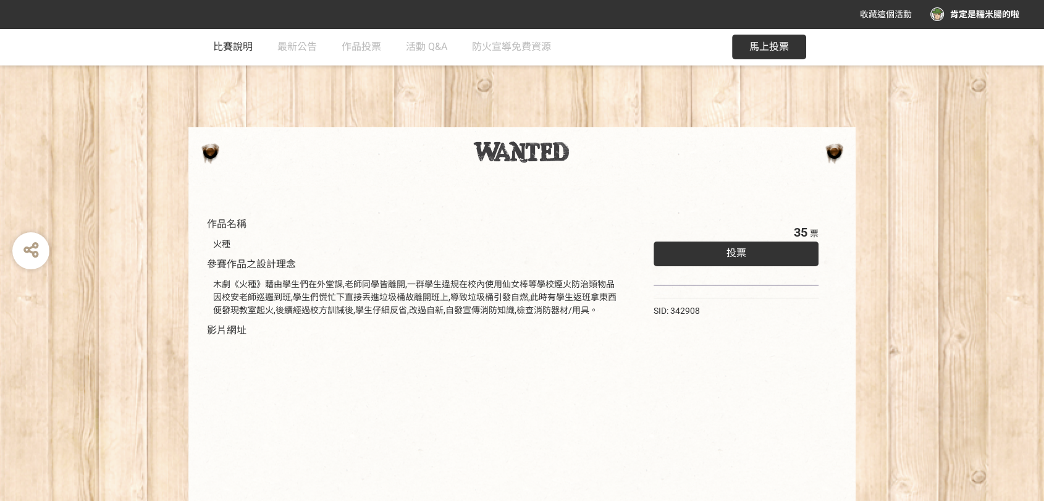
select select "vote"
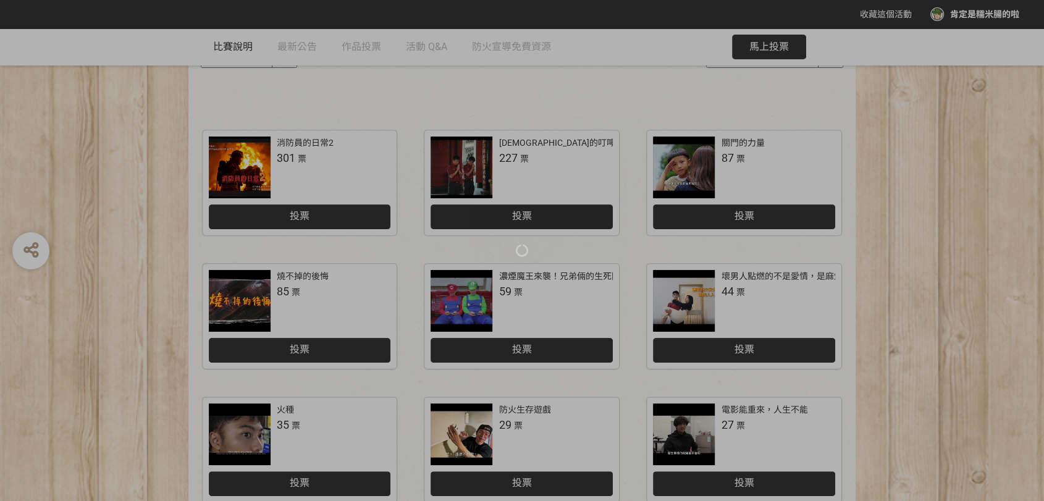
scroll to position [247, 0]
